Goal: Find specific page/section: Find specific page/section

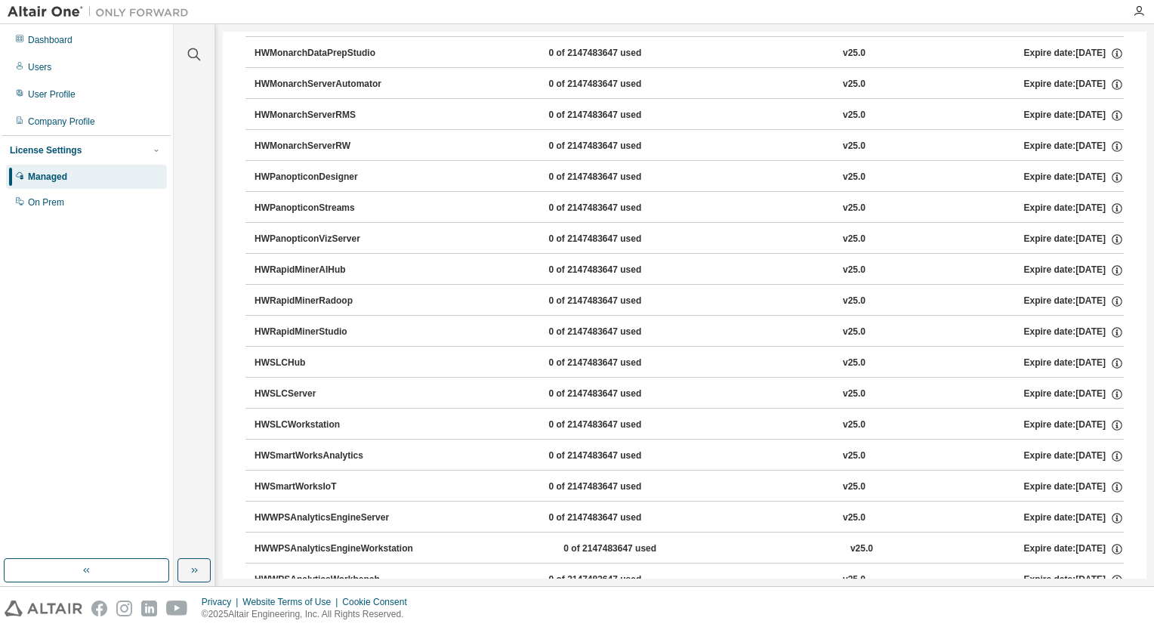
scroll to position [877, 0]
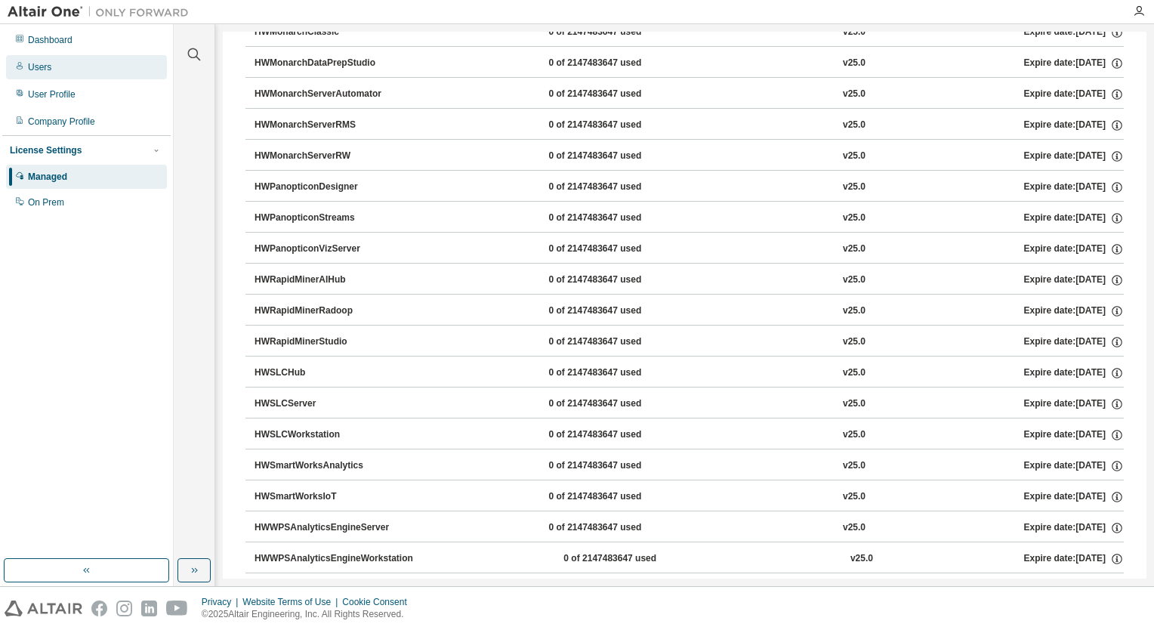
click at [40, 64] on div "Users" at bounding box center [39, 67] width 23 height 12
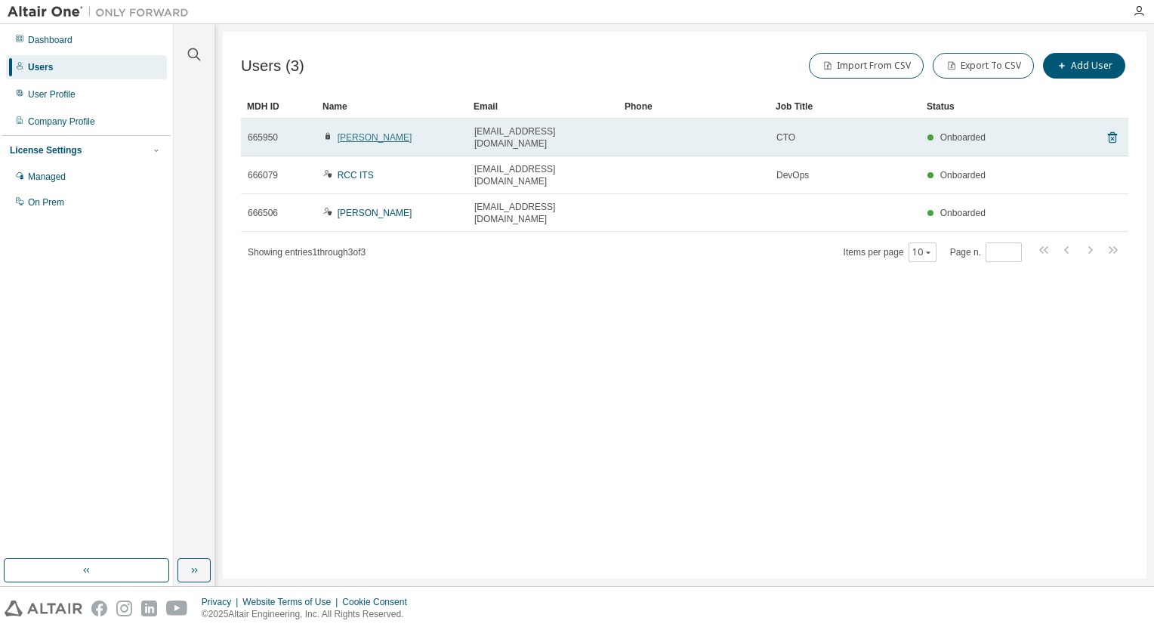
click at [355, 132] on link "[PERSON_NAME]" at bounding box center [374, 137] width 75 height 11
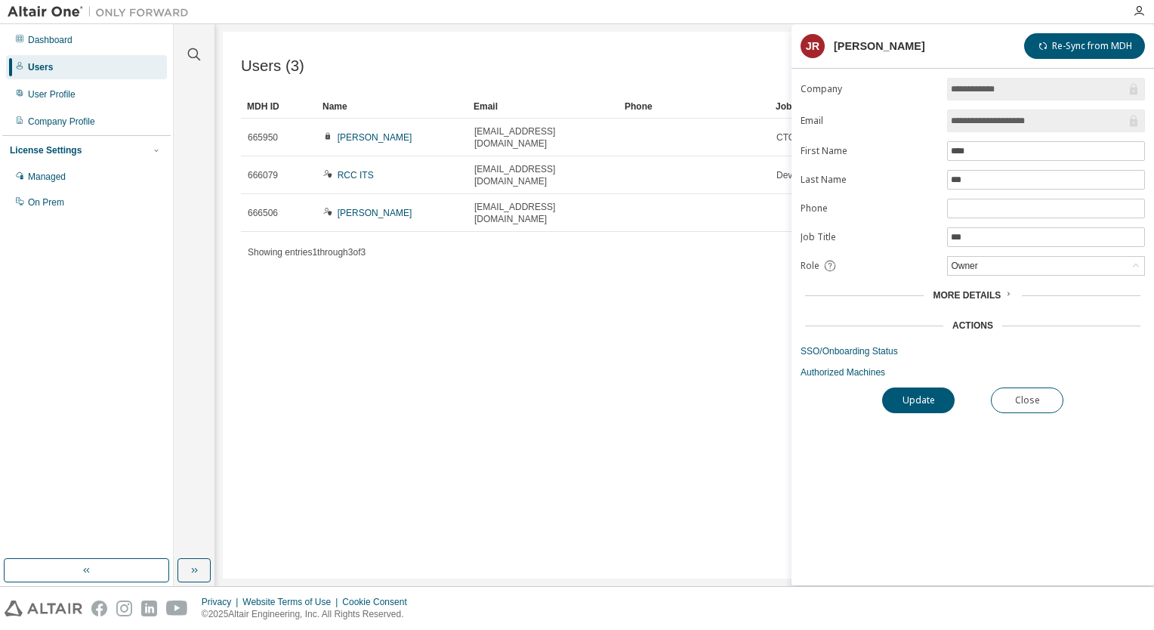
click at [439, 288] on div "Users (3) Import From CSV Export To CSV Add User Clear Load Save Save As Field …" at bounding box center [684, 305] width 923 height 547
click at [70, 98] on div "User Profile" at bounding box center [52, 94] width 48 height 12
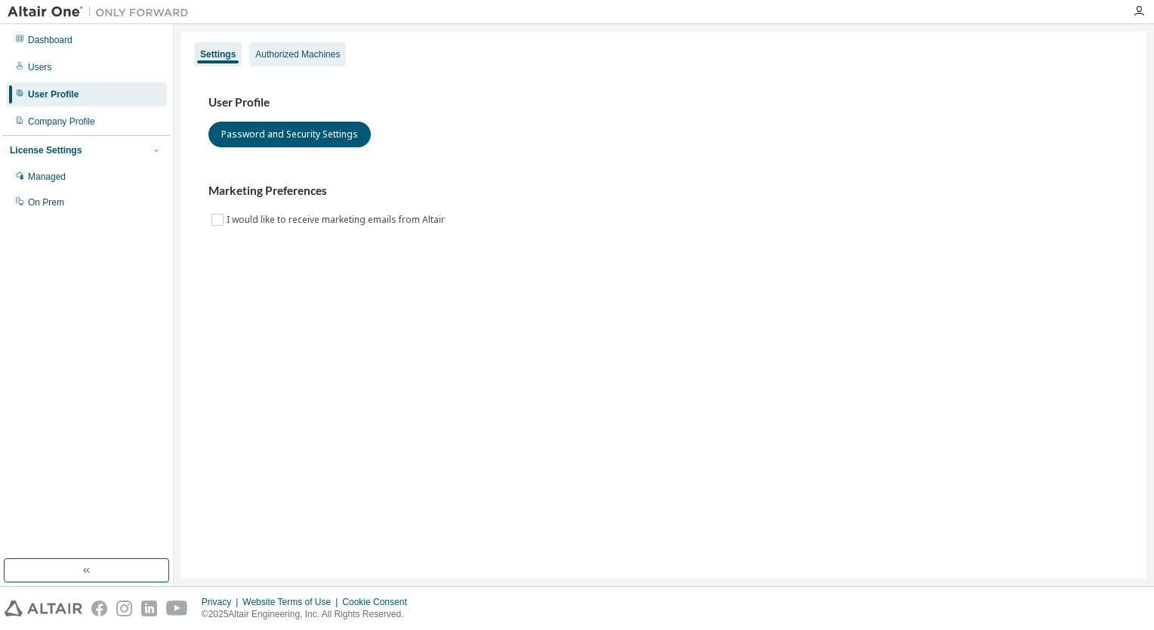
click at [311, 54] on div "Authorized Machines" at bounding box center [297, 54] width 85 height 12
